Goal: Find contact information: Find contact information

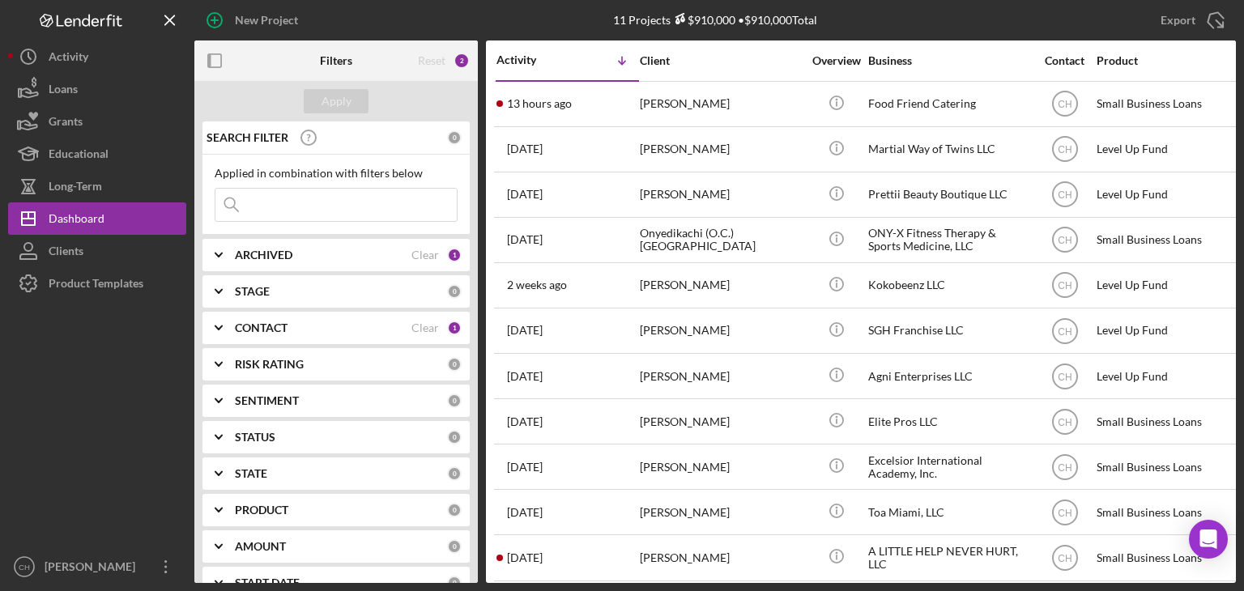
click at [264, 211] on input at bounding box center [335, 205] width 241 height 32
paste input "[PERSON_NAME]"
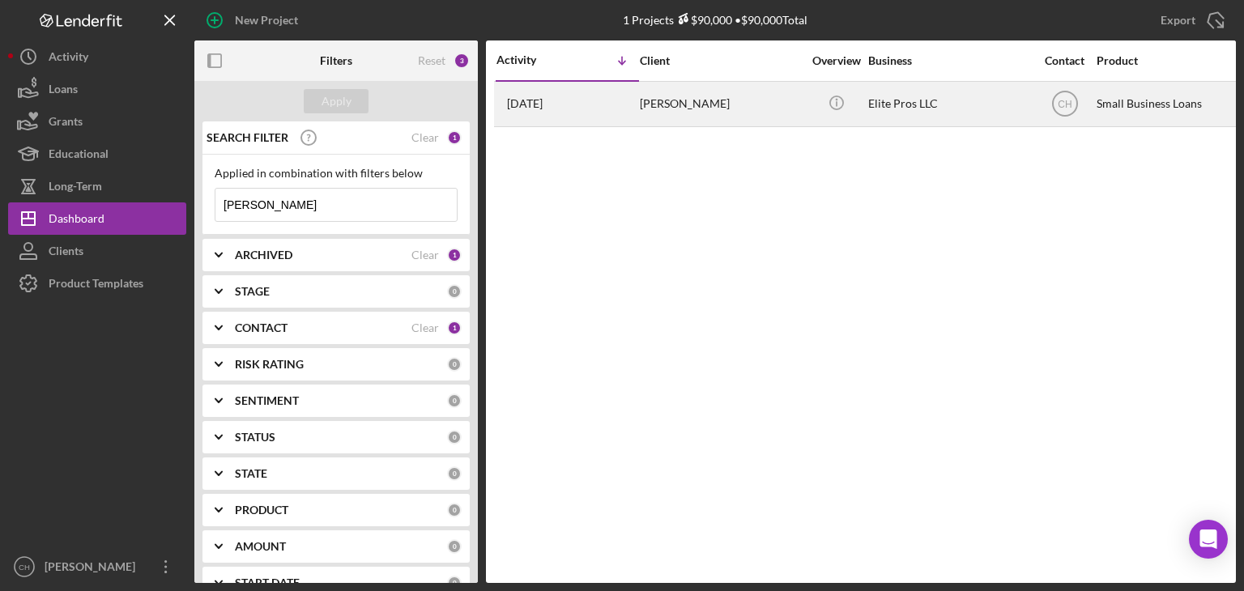
type input "[PERSON_NAME]"
click at [658, 100] on div "[PERSON_NAME]" at bounding box center [721, 104] width 162 height 43
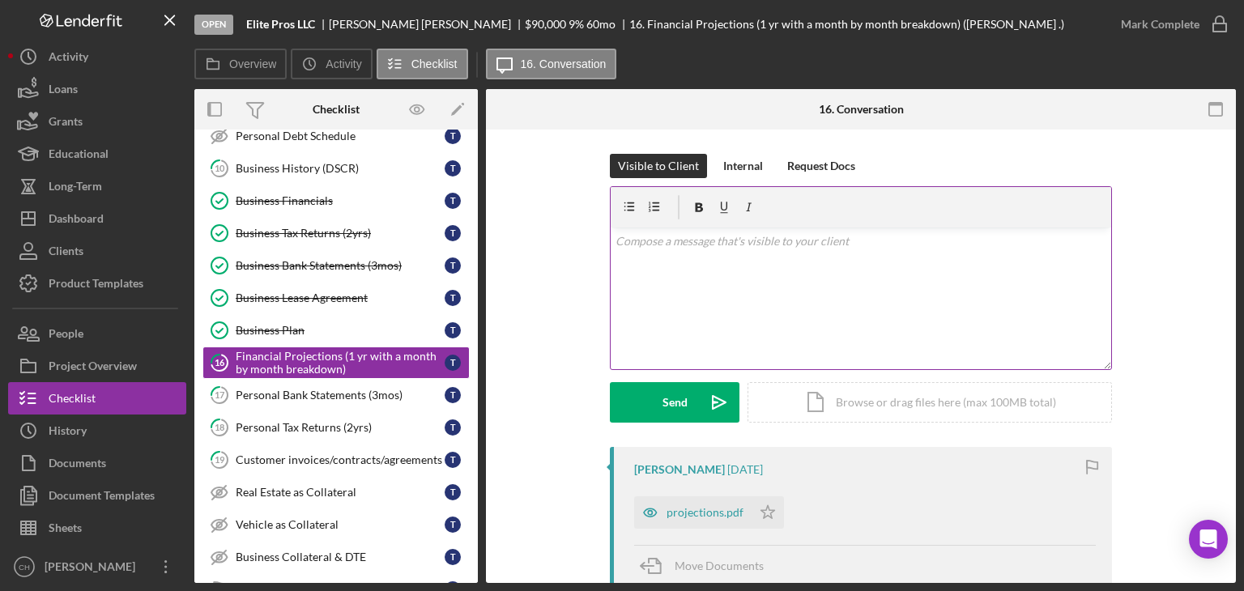
scroll to position [188, 0]
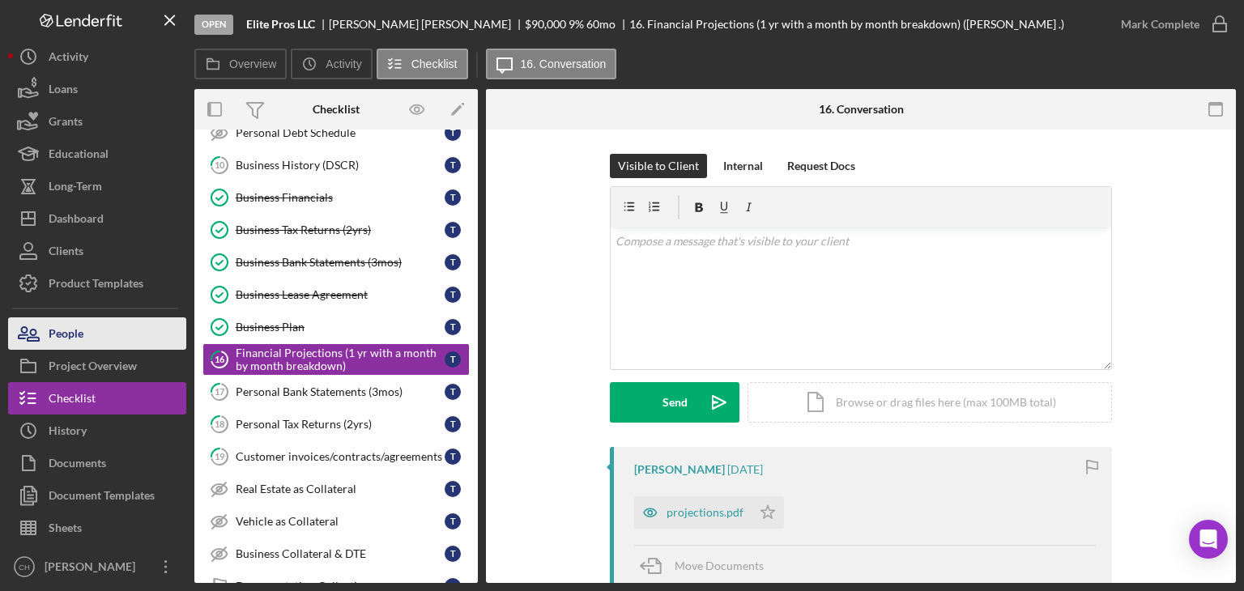
click at [100, 326] on button "People" at bounding box center [97, 333] width 178 height 32
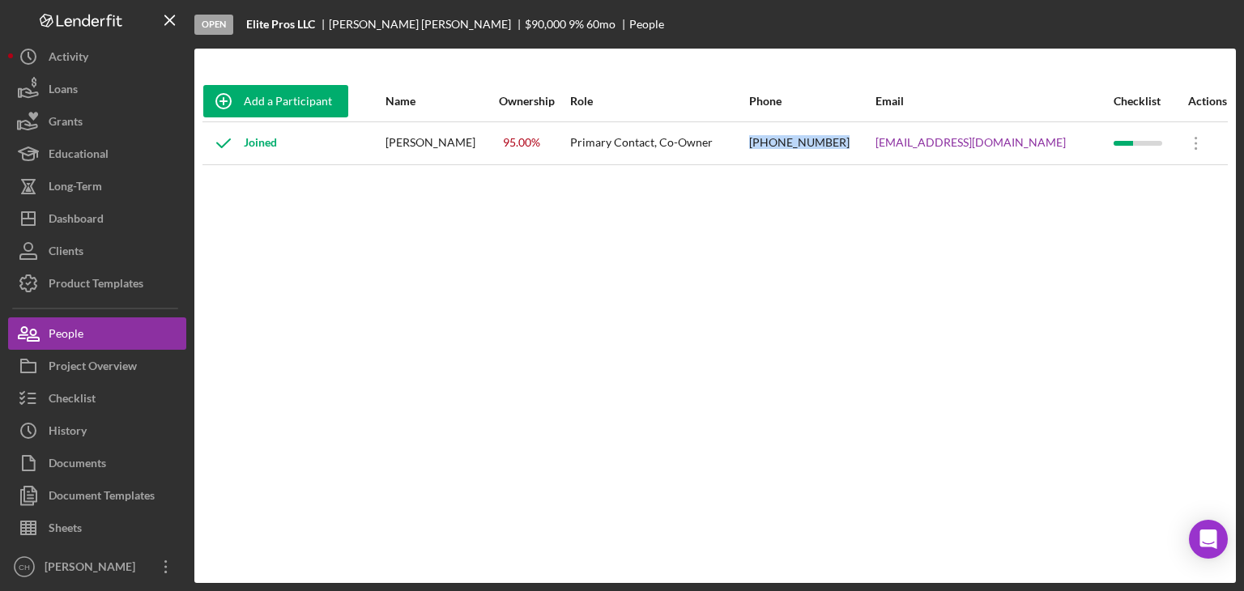
drag, startPoint x: 845, startPoint y: 134, endPoint x: 756, endPoint y: 145, distance: 89.7
click at [756, 145] on tr "Joined Tony Williamson 95.00 % Primary Contact, Co-Owner (561) 817-7373 ELITEPR…" at bounding box center [714, 142] width 1025 height 43
copy tr "[PHONE_NUMBER]"
click at [1139, 433] on div "Add a Participant Name Ownership Role Phone Email Checklist Actions Joined Tony…" at bounding box center [714, 316] width 1041 height 470
click at [263, 562] on div "Add a Participant Name Ownership Role Phone Email Checklist Actions Joined Tony…" at bounding box center [714, 316] width 1041 height 534
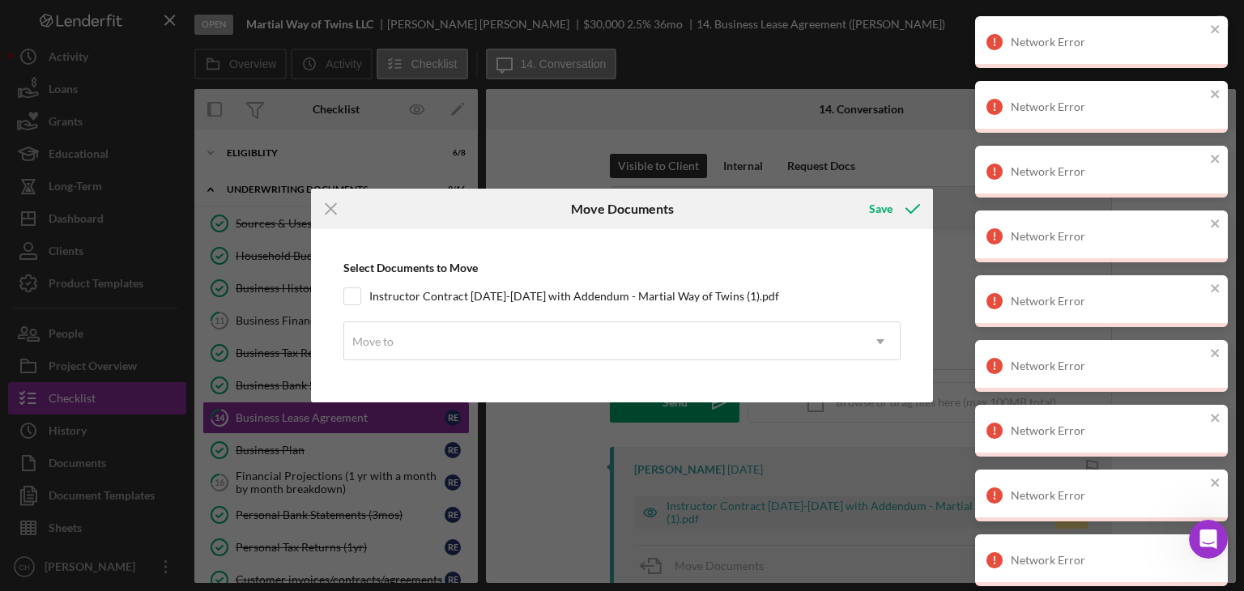
scroll to position [58, 0]
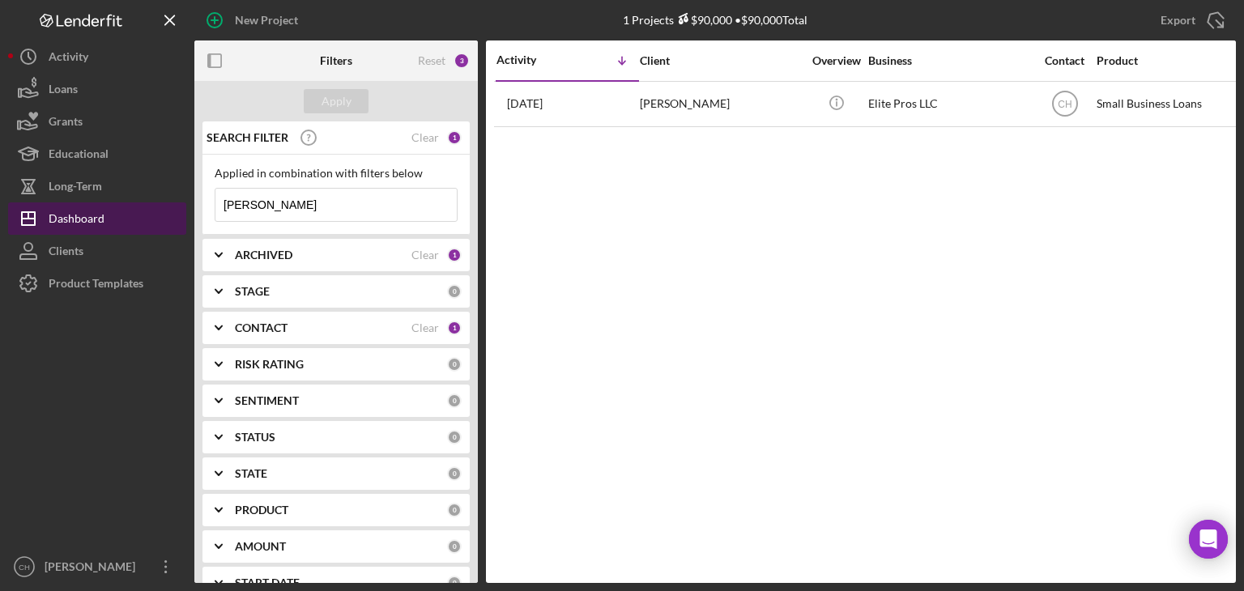
click at [115, 217] on button "Icon/Dashboard Dashboard" at bounding box center [97, 218] width 178 height 32
click at [127, 221] on button "Icon/Dashboard Dashboard" at bounding box center [97, 218] width 178 height 32
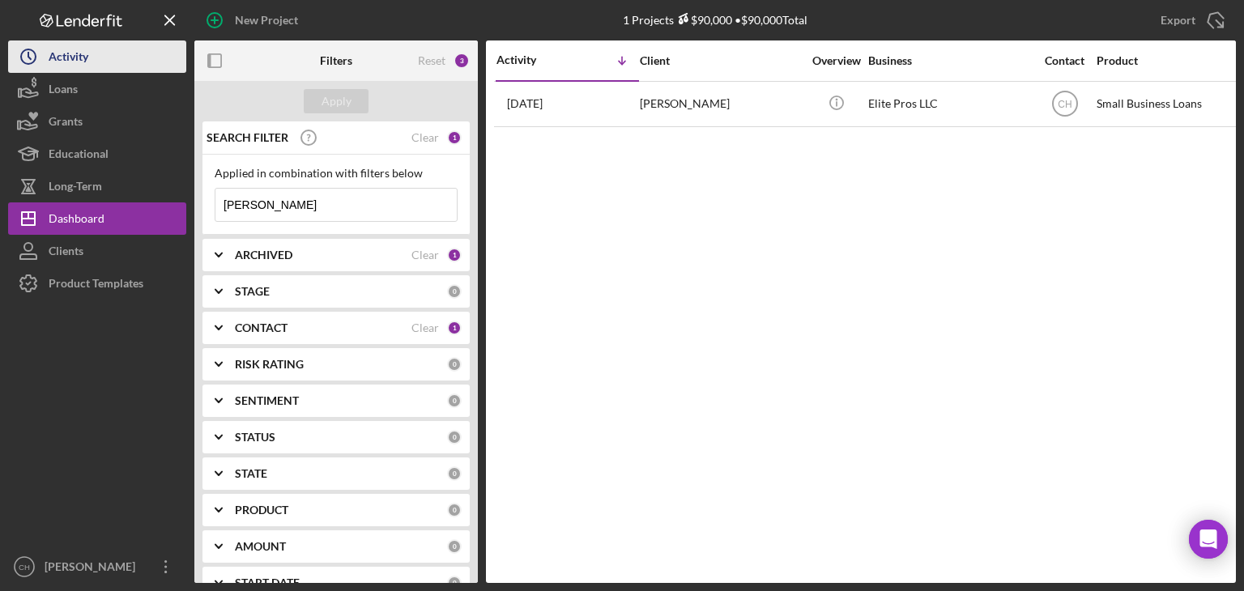
click at [107, 67] on button "Icon/History Activity" at bounding box center [97, 56] width 178 height 32
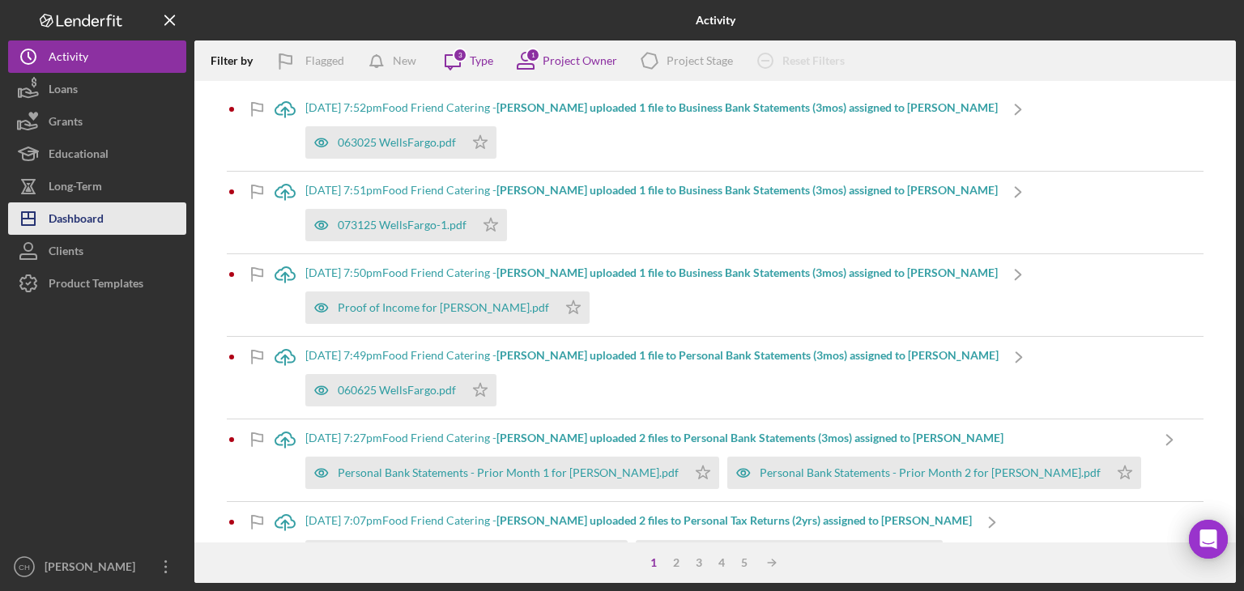
click at [107, 228] on button "Icon/Dashboard Dashboard" at bounding box center [97, 218] width 178 height 32
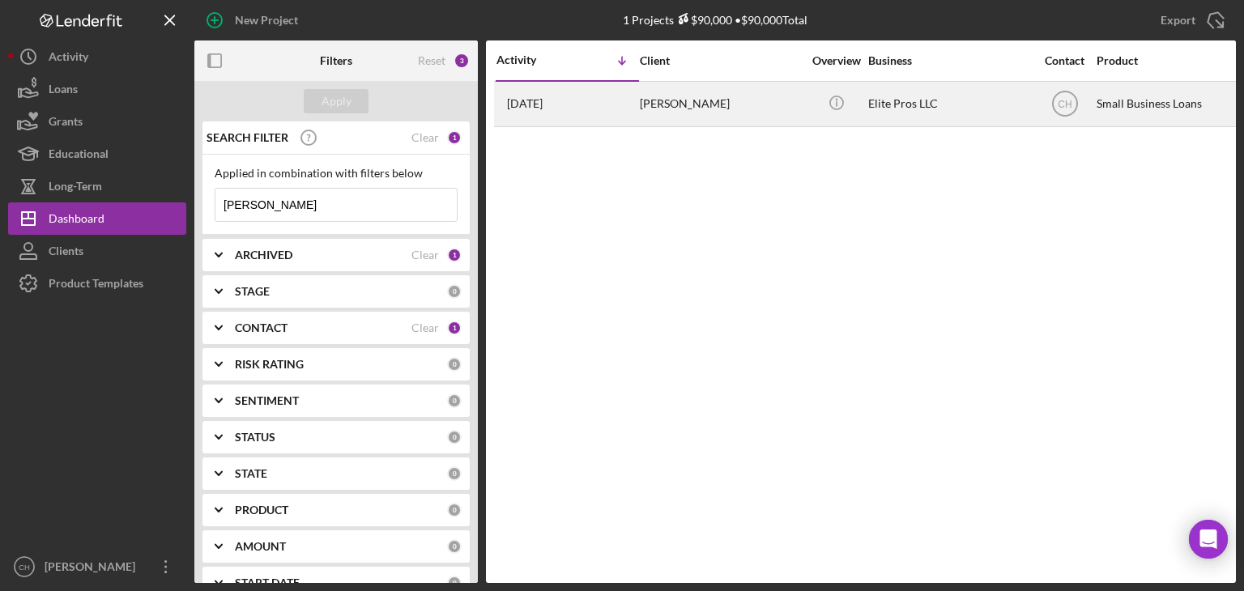
click at [607, 115] on div "[DATE] [PERSON_NAME]" at bounding box center [567, 104] width 142 height 43
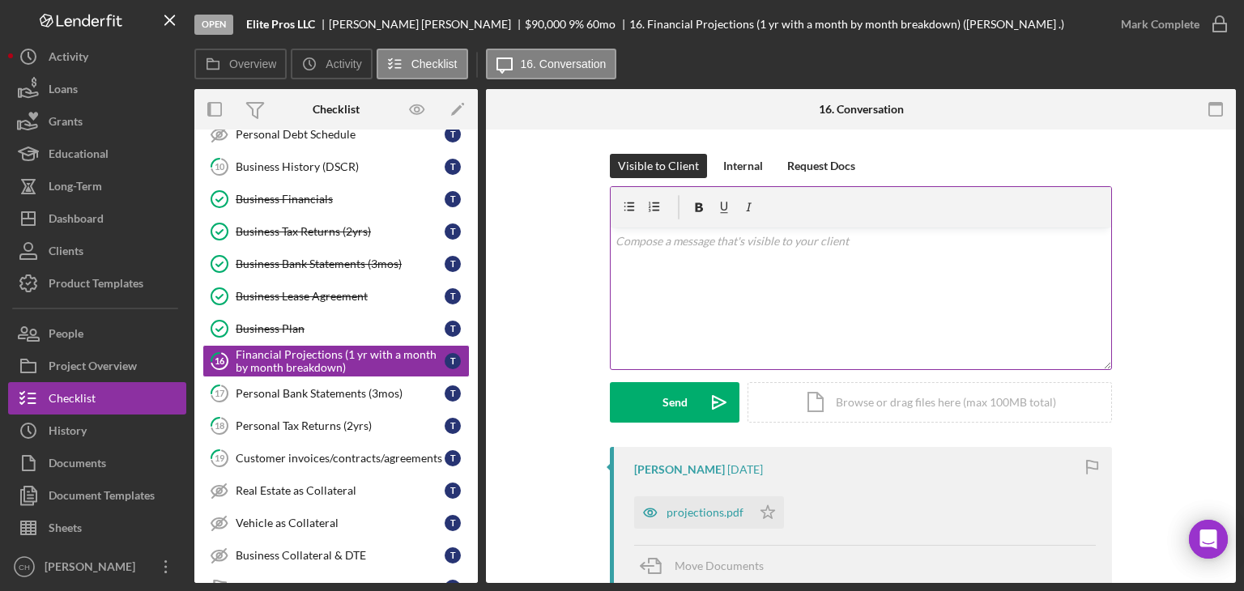
scroll to position [188, 0]
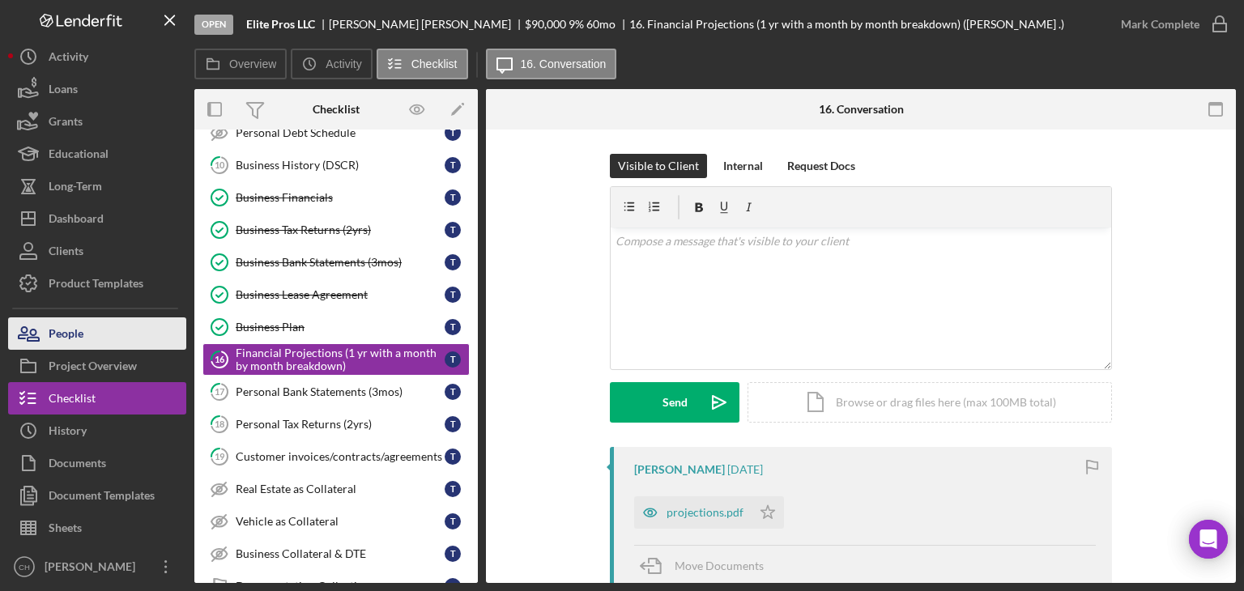
click at [100, 334] on button "People" at bounding box center [97, 333] width 178 height 32
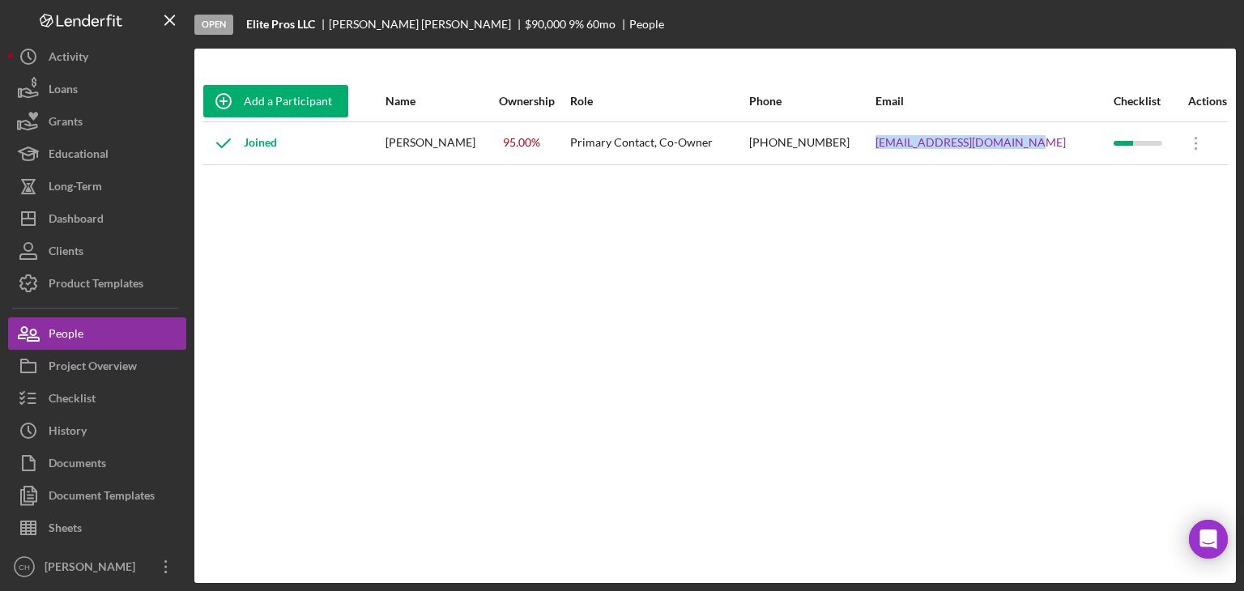
drag, startPoint x: 1058, startPoint y: 151, endPoint x: 875, endPoint y: 157, distance: 183.1
click at [875, 157] on div "ELITEPROSONLINE@GMAIL.COM" at bounding box center [993, 143] width 236 height 40
copy link "ELITEPROSONLINE@GMAIL.COM"
